Goal: Find specific page/section: Find specific page/section

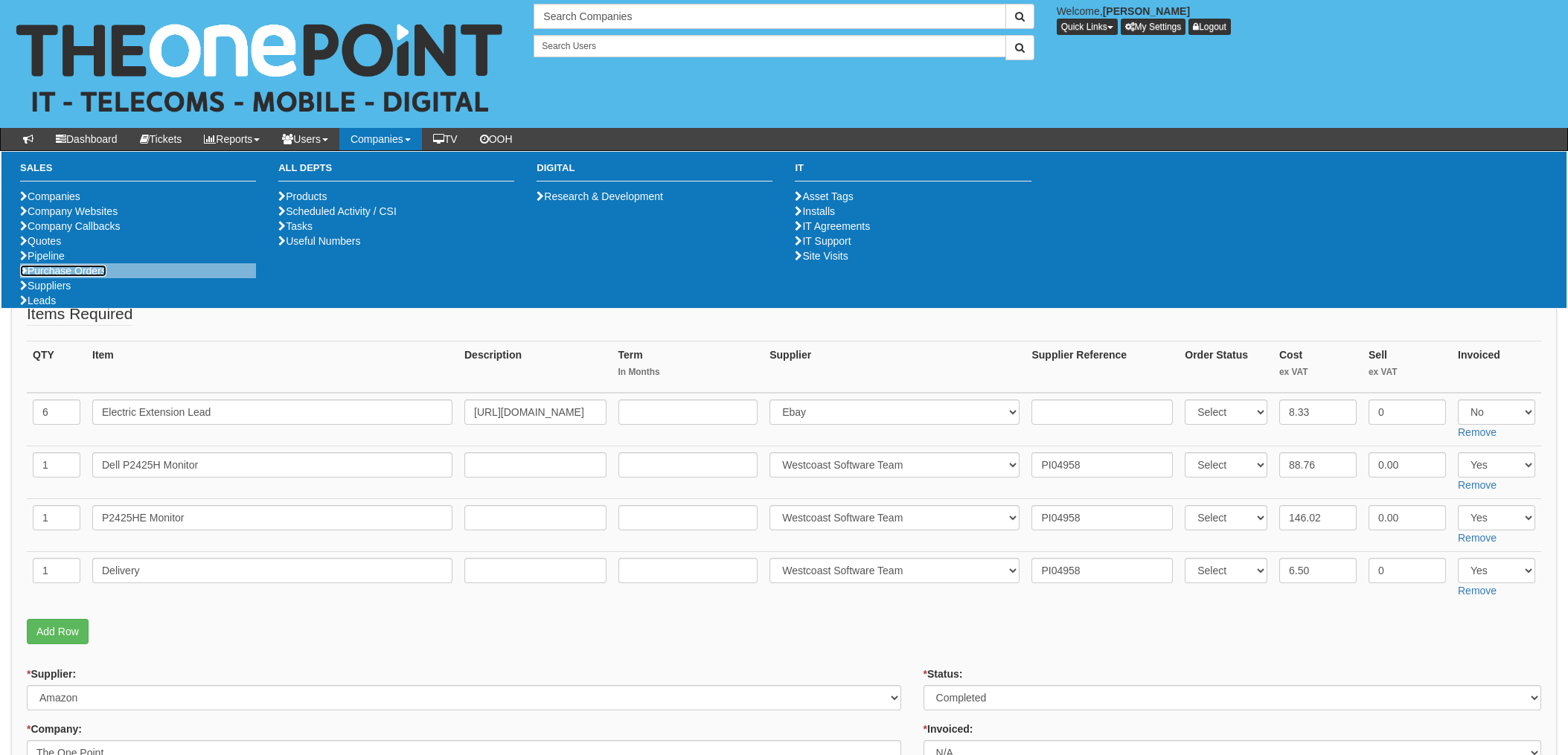
click at [80, 276] on link "Purchase Orders" at bounding box center [63, 270] width 86 height 12
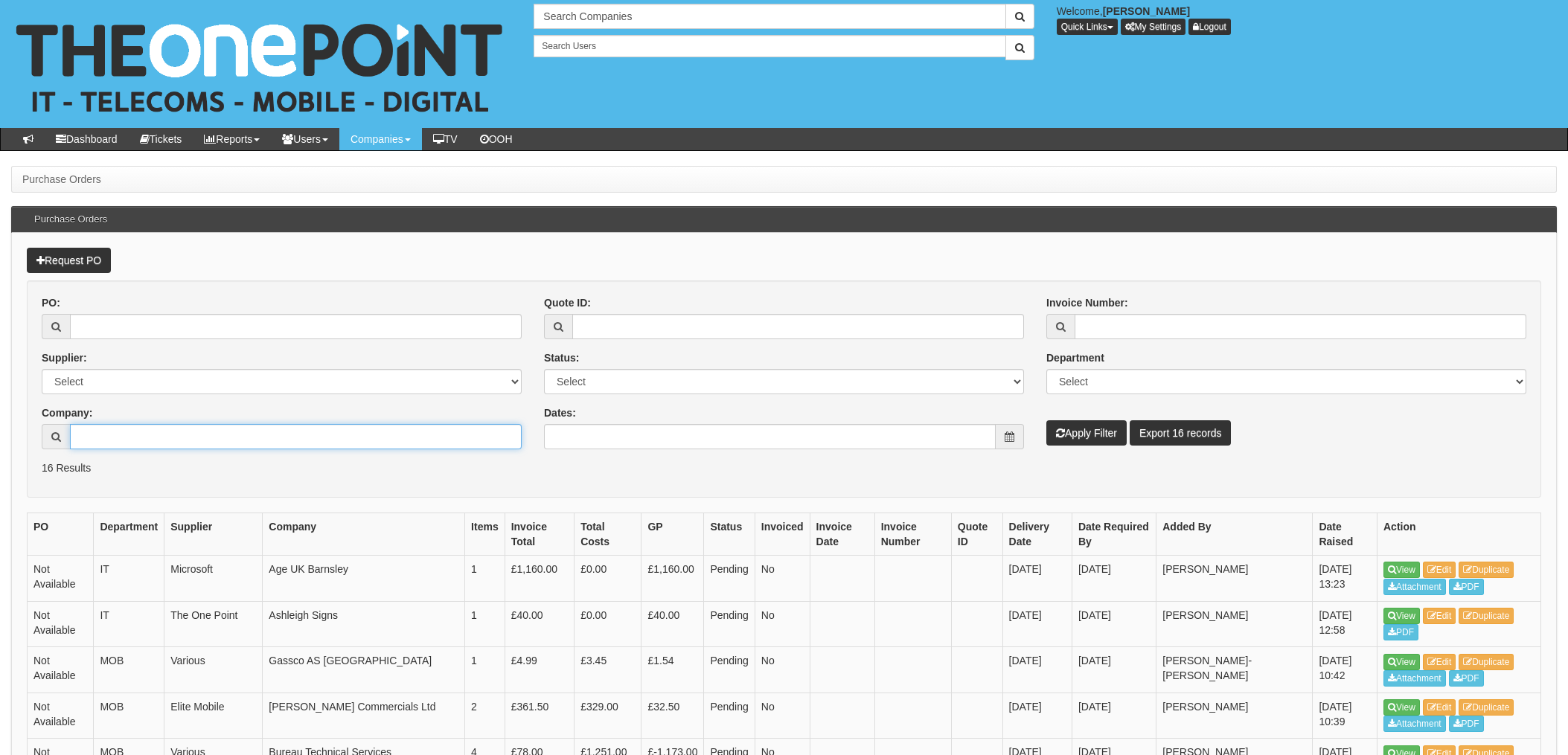
click at [104, 427] on input "Company:" at bounding box center [295, 436] width 452 height 26
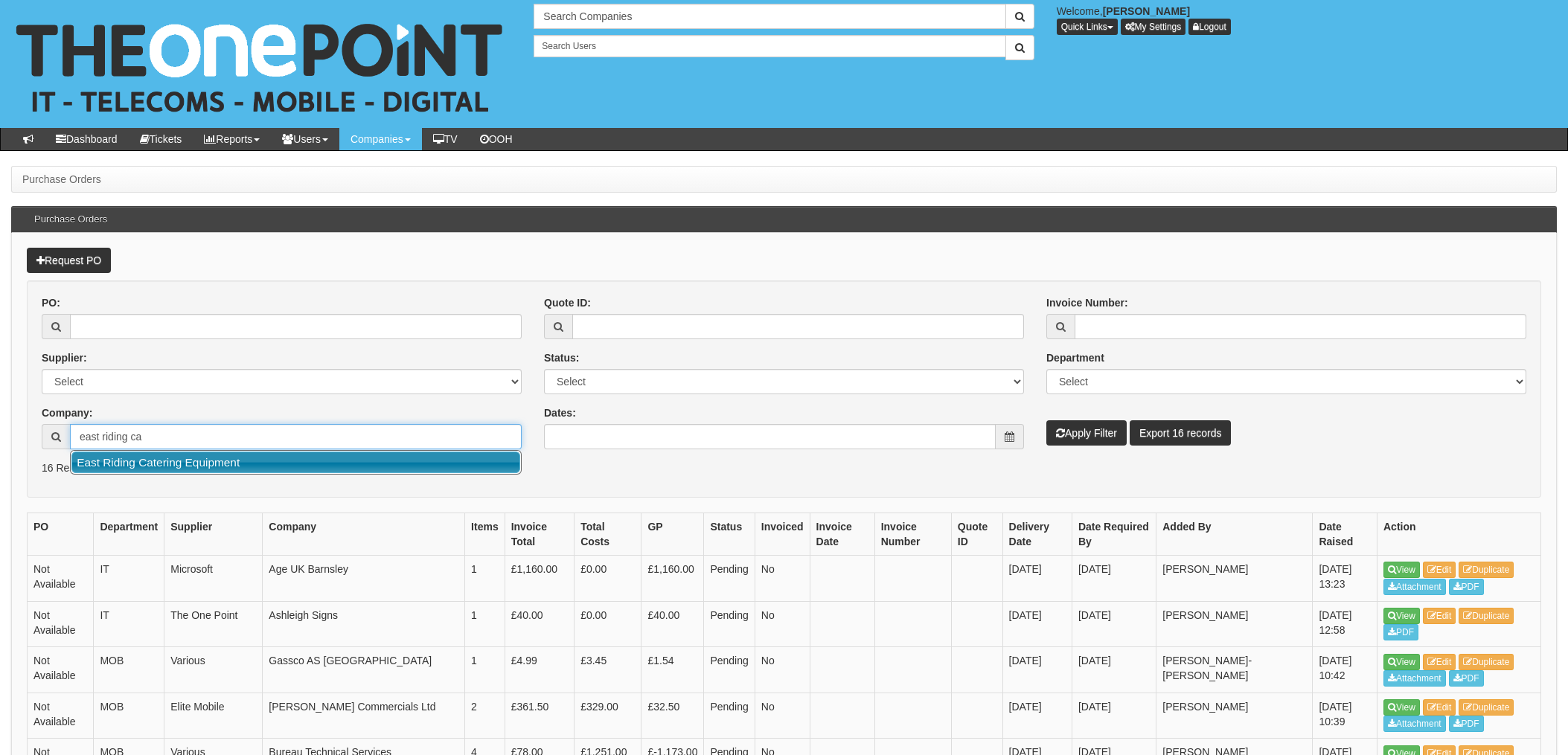
click at [168, 460] on link "East Riding Catering Equipment" at bounding box center [295, 462] width 449 height 22
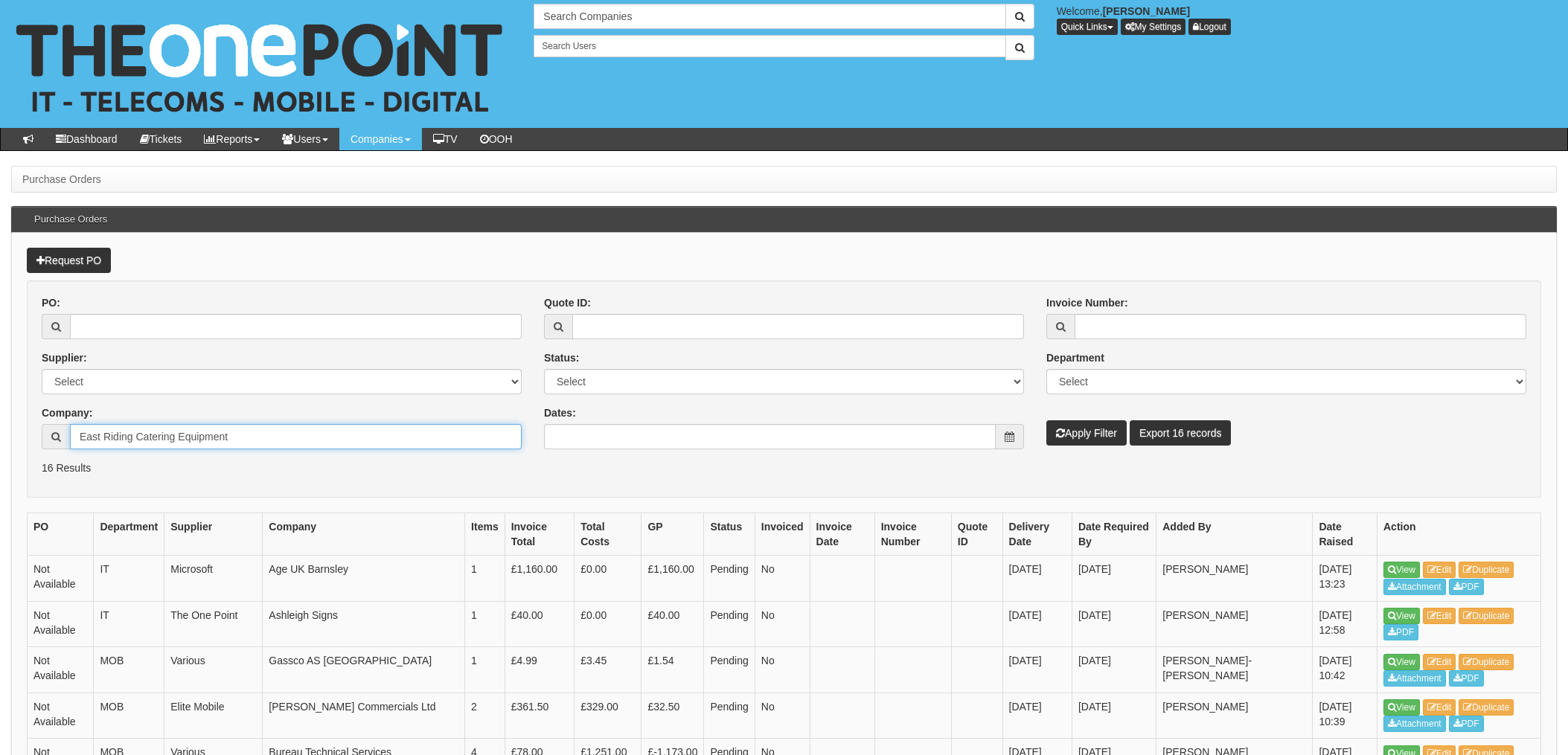
type input "East Riding Catering Equipment"
click at [1105, 439] on button "Apply Filter" at bounding box center [1086, 433] width 80 height 26
